Goal: Book appointment/travel/reservation

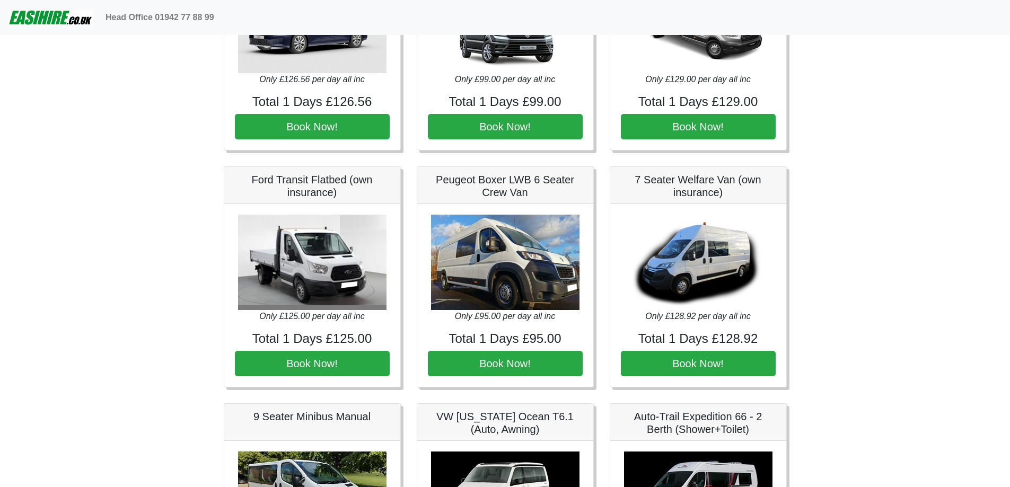
scroll to position [884, 0]
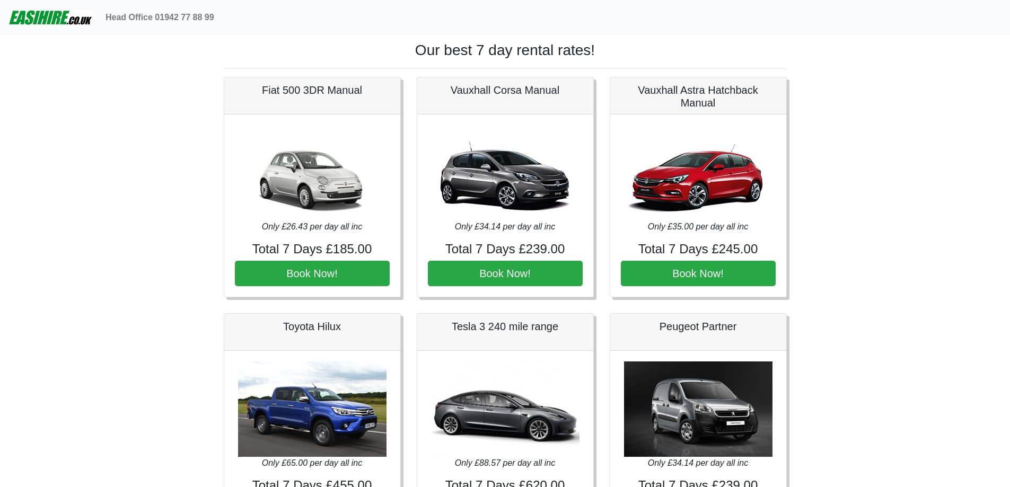
scroll to position [89, 0]
